Goal: Find contact information: Find contact information

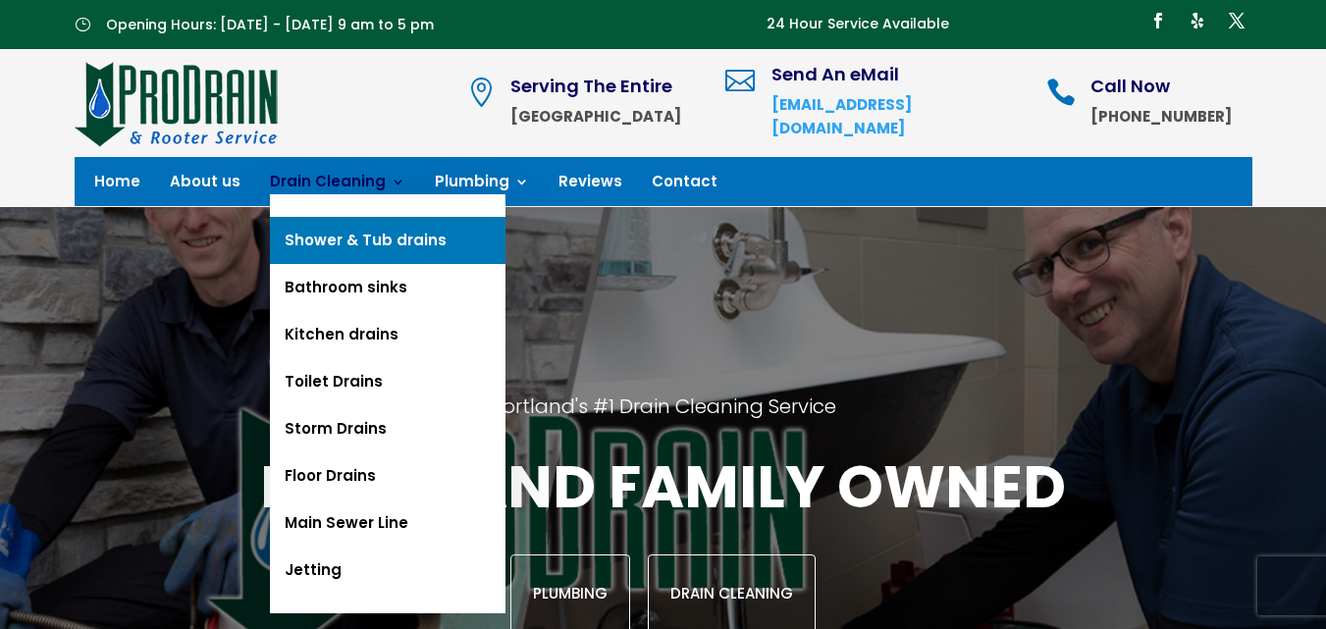
click at [331, 230] on link "Shower & Tub drains" at bounding box center [387, 240] width 235 height 47
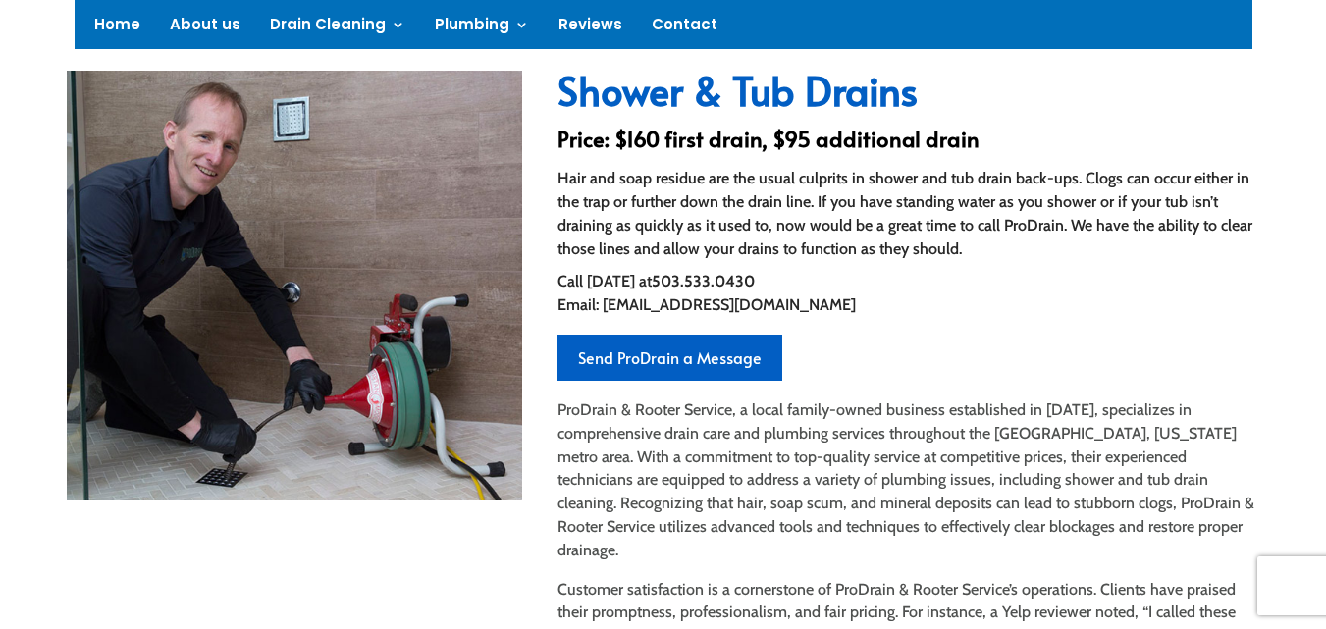
scroll to position [625, 0]
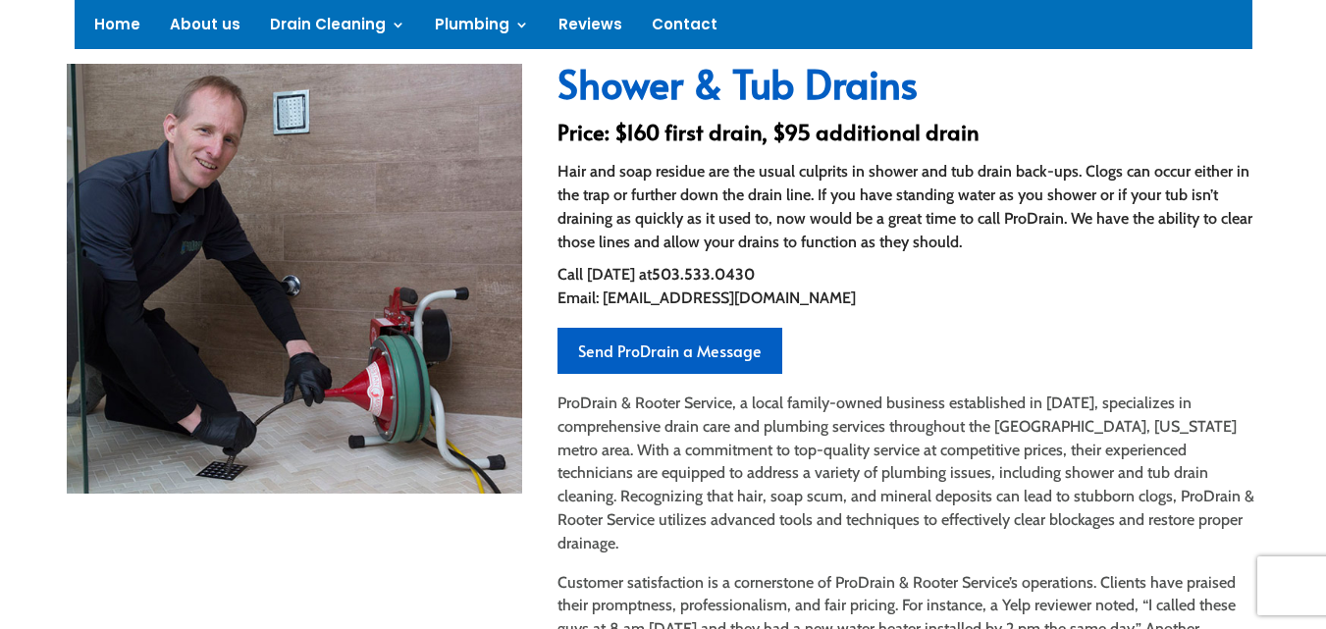
click at [619, 347] on link "Send ProDrain a Message" at bounding box center [669, 351] width 225 height 46
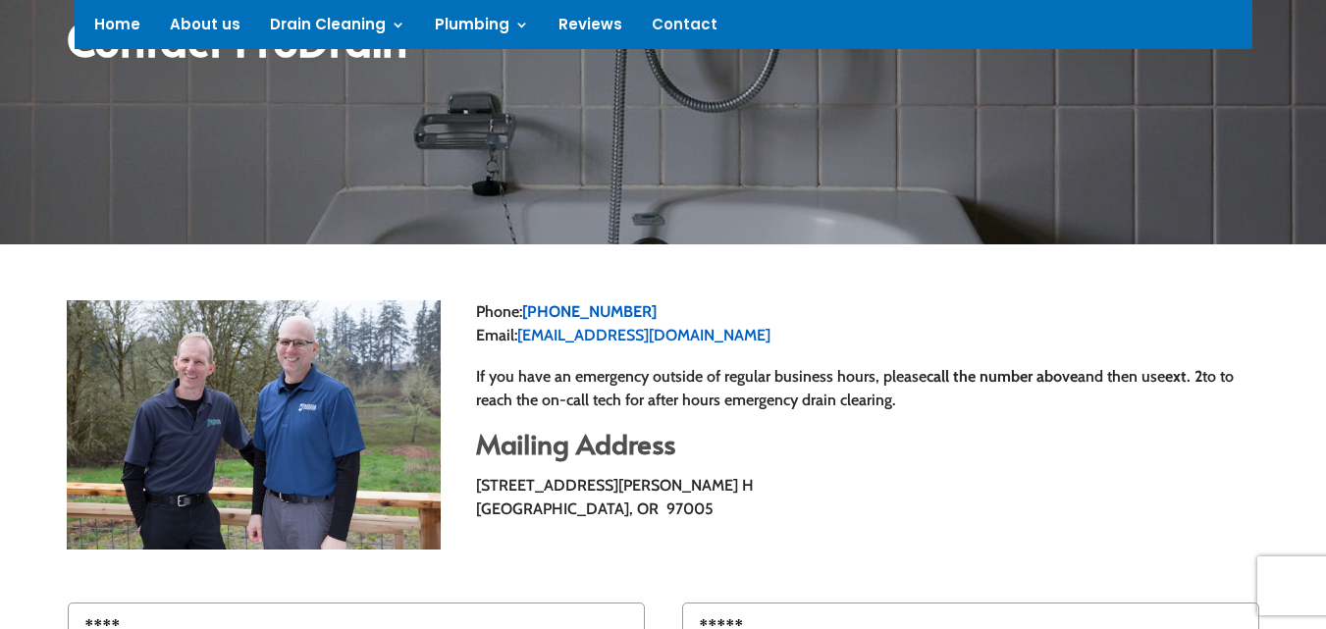
scroll to position [354, 0]
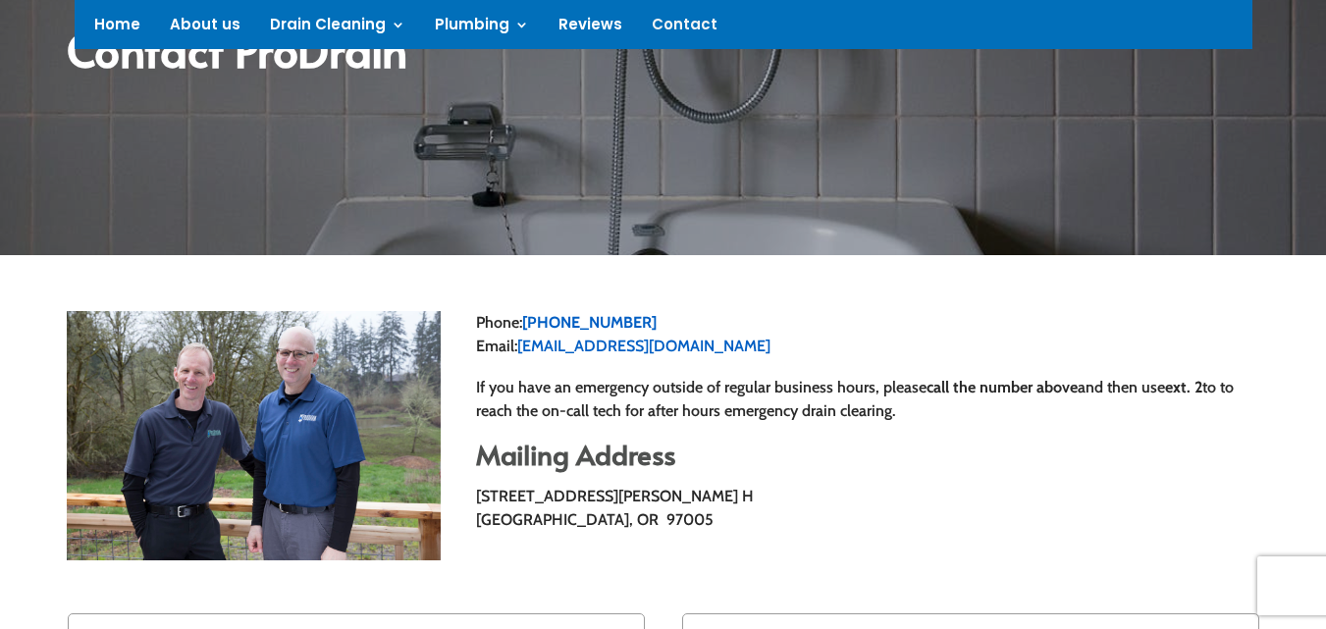
click at [636, 410] on span "to to reach the on-call tech for after hours emergency drain clearing." at bounding box center [854, 399] width 757 height 42
